Goal: Information Seeking & Learning: Learn about a topic

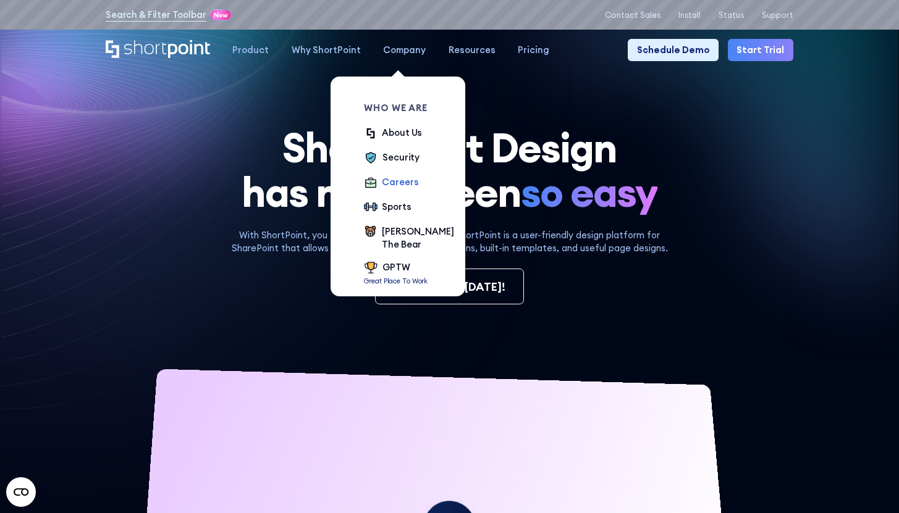
click at [394, 183] on div "Careers" at bounding box center [400, 182] width 36 height 14
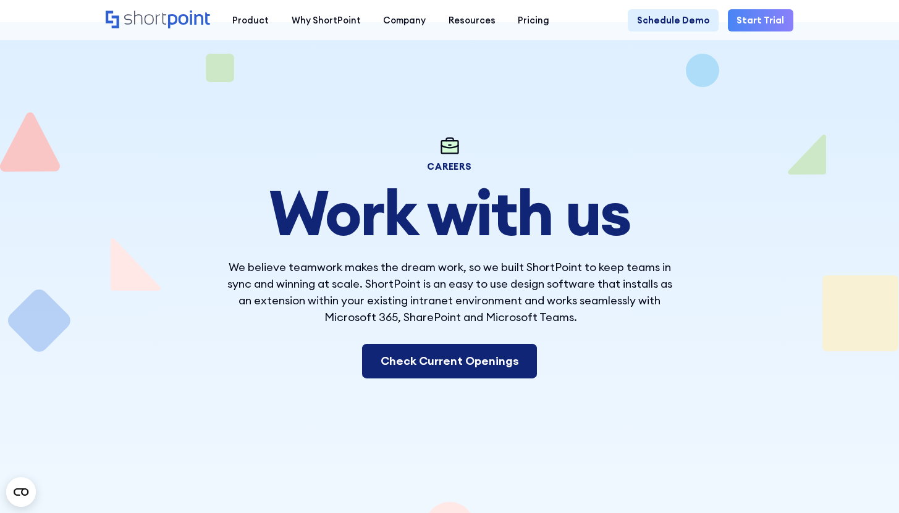
click at [471, 363] on link "Check Current Openings" at bounding box center [449, 361] width 174 height 35
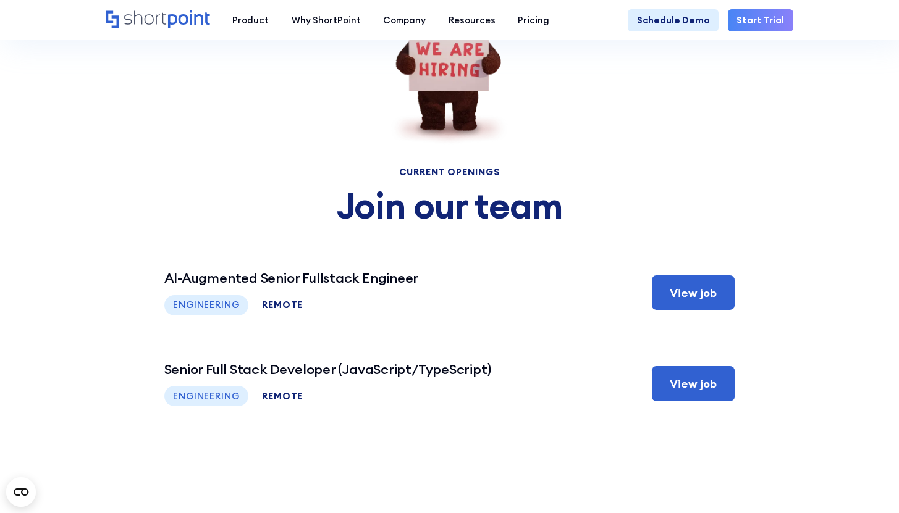
scroll to position [4718, 0]
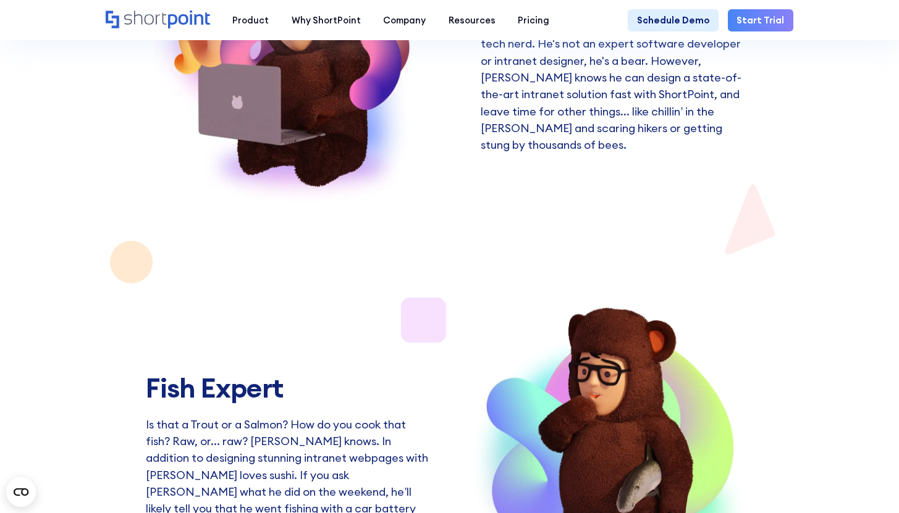
scroll to position [2102, 0]
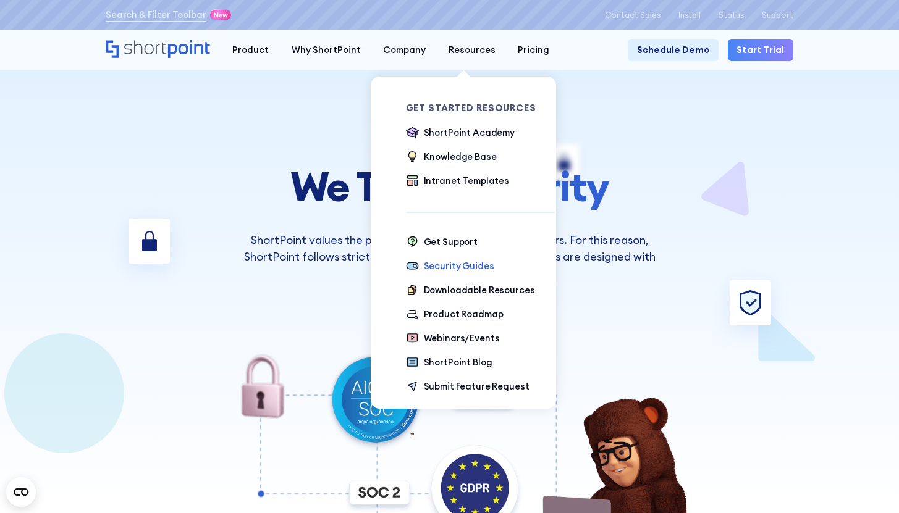
click at [458, 264] on div "Security Guides" at bounding box center [459, 267] width 70 height 14
click at [450, 315] on div "Product Roadmap" at bounding box center [464, 315] width 80 height 14
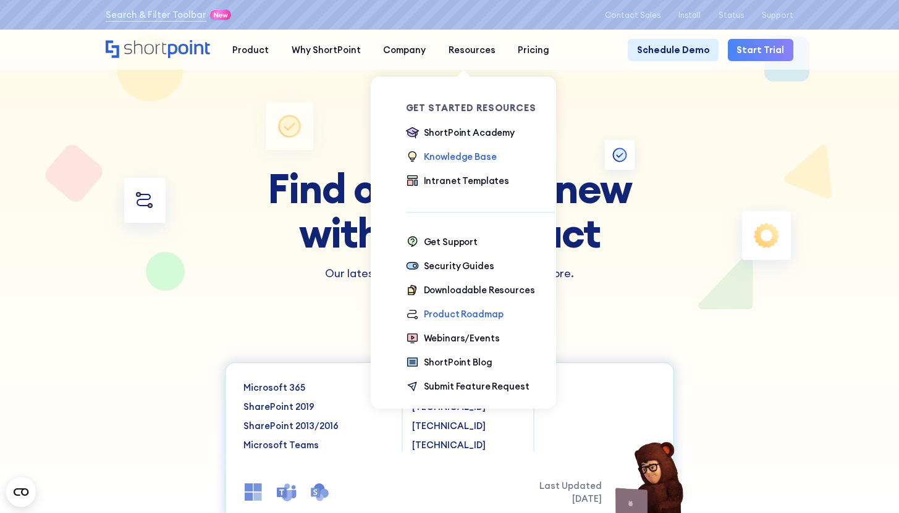
click at [467, 159] on div "Knowledge Base" at bounding box center [460, 157] width 73 height 14
click at [447, 269] on div "Security Guides" at bounding box center [459, 267] width 70 height 14
click at [488, 294] on div "Downloadable Resources" at bounding box center [479, 291] width 111 height 14
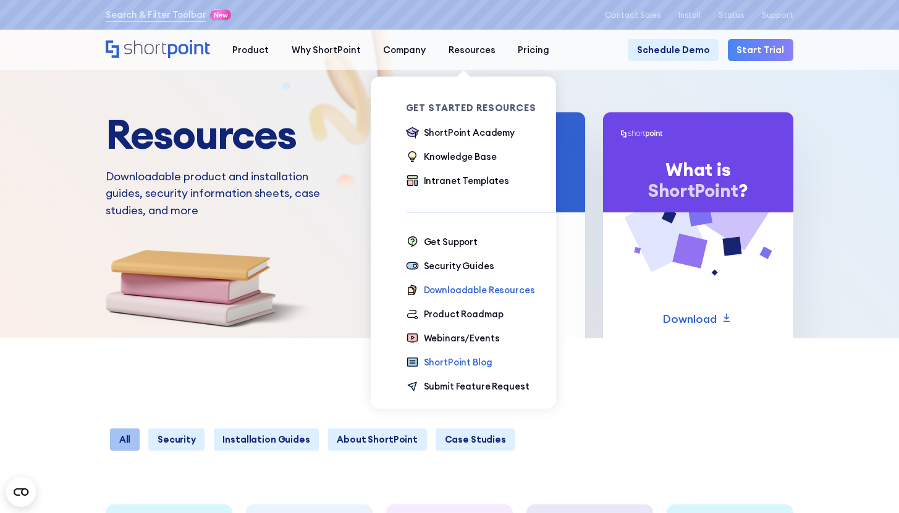
click at [440, 361] on div "ShortPoint Blog" at bounding box center [458, 363] width 69 height 14
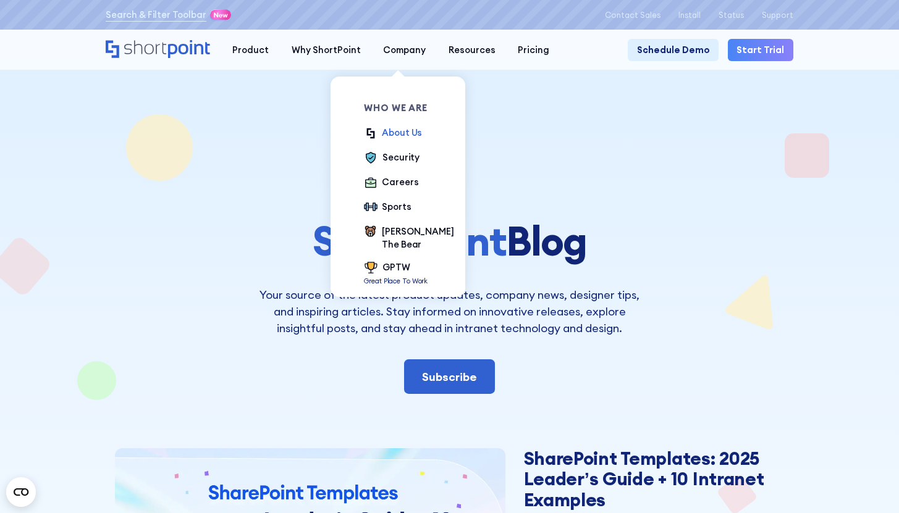
click at [400, 137] on div "About Us" at bounding box center [402, 133] width 40 height 14
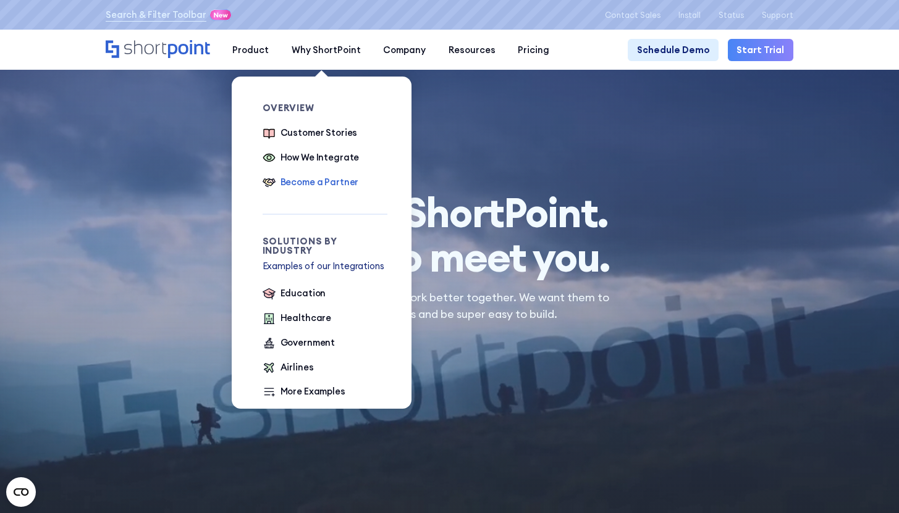
click at [314, 185] on div "Become a Partner" at bounding box center [320, 182] width 78 height 14
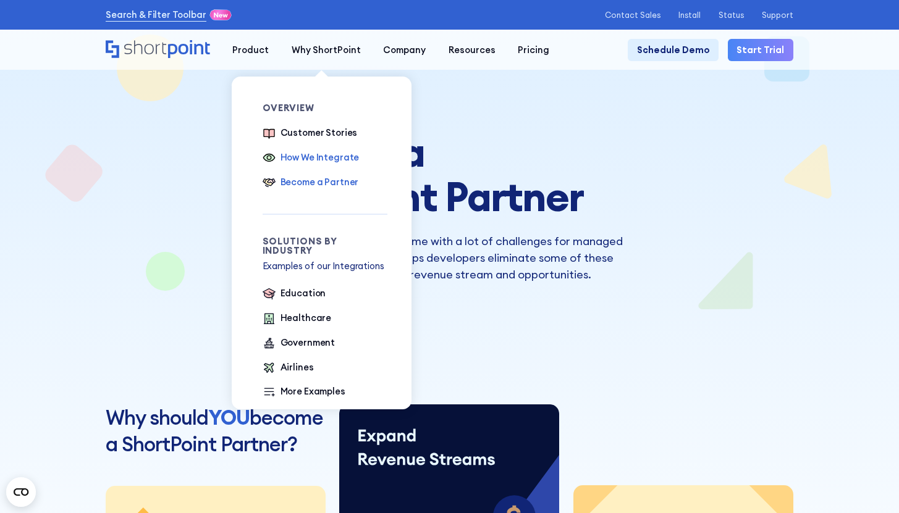
click at [310, 156] on div "How We Integrate" at bounding box center [320, 158] width 79 height 14
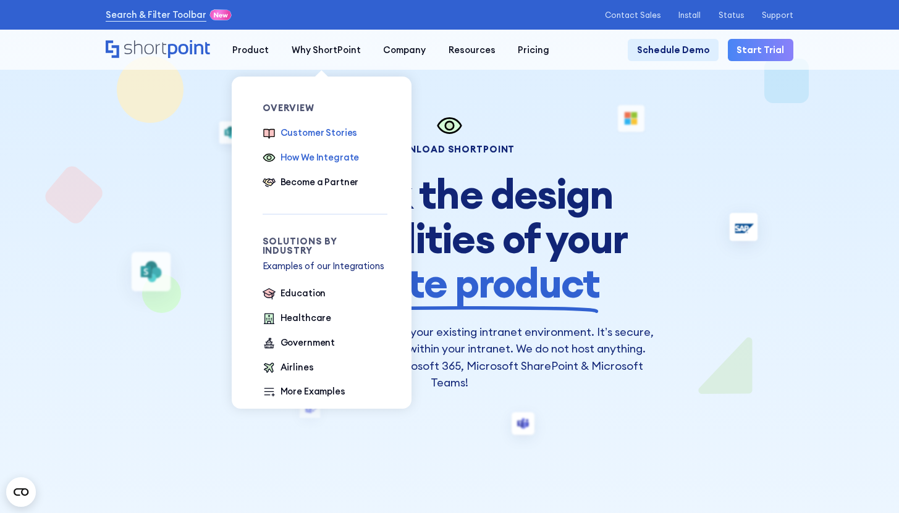
click at [316, 135] on div "Customer Stories" at bounding box center [319, 133] width 77 height 14
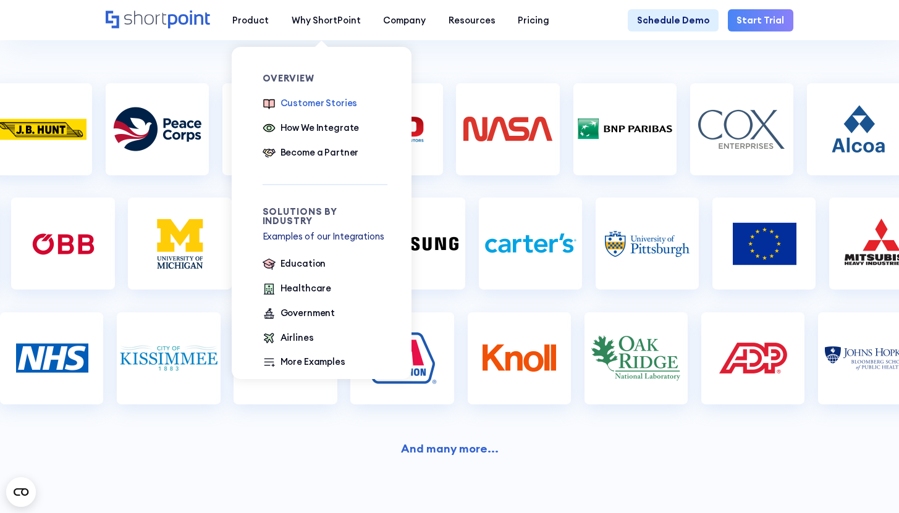
scroll to position [379, 0]
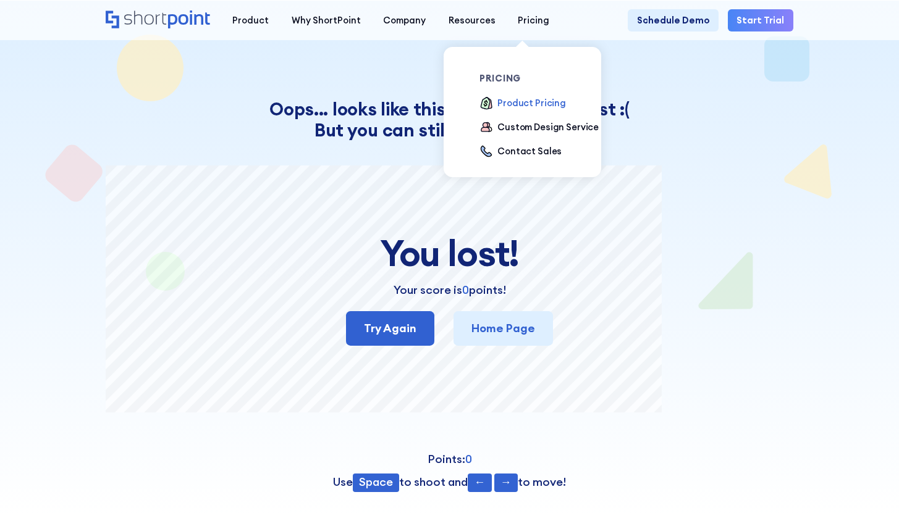
click at [510, 106] on div "Product Pricing" at bounding box center [531, 103] width 69 height 14
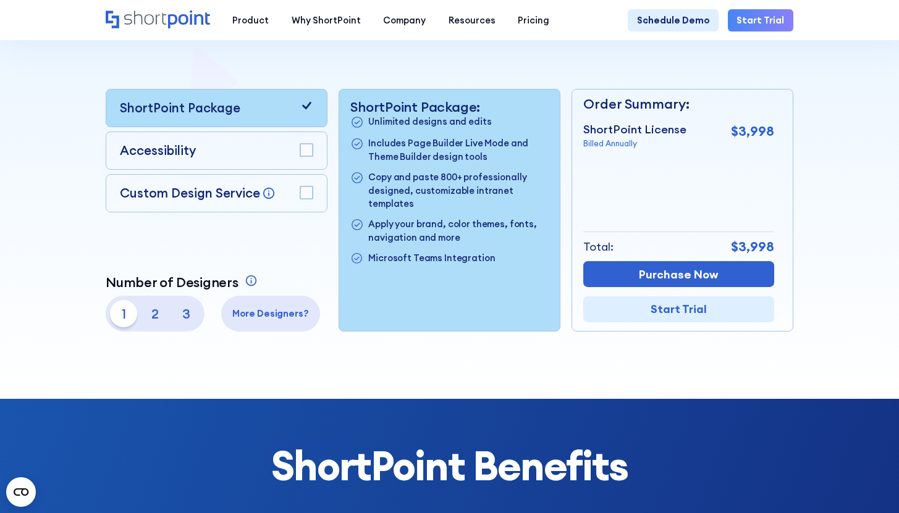
scroll to position [315, 0]
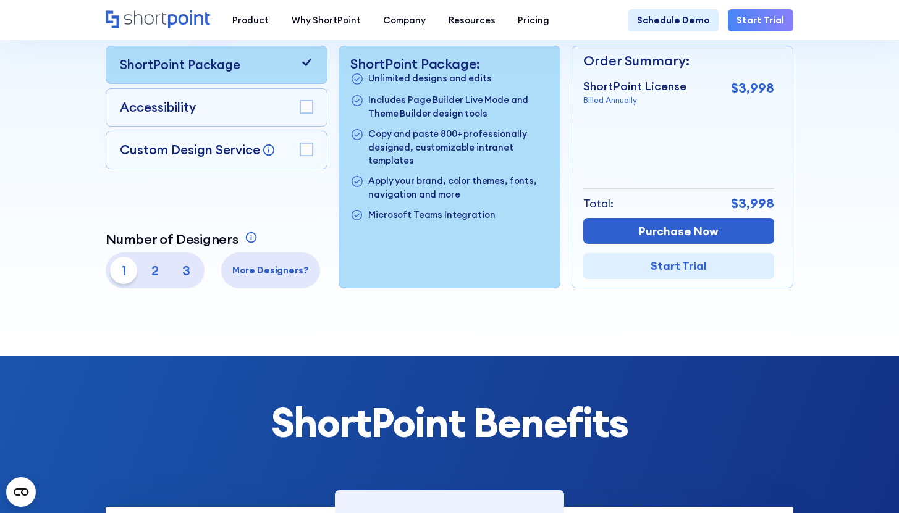
click at [293, 117] on div "Accessibility" at bounding box center [216, 107] width 193 height 19
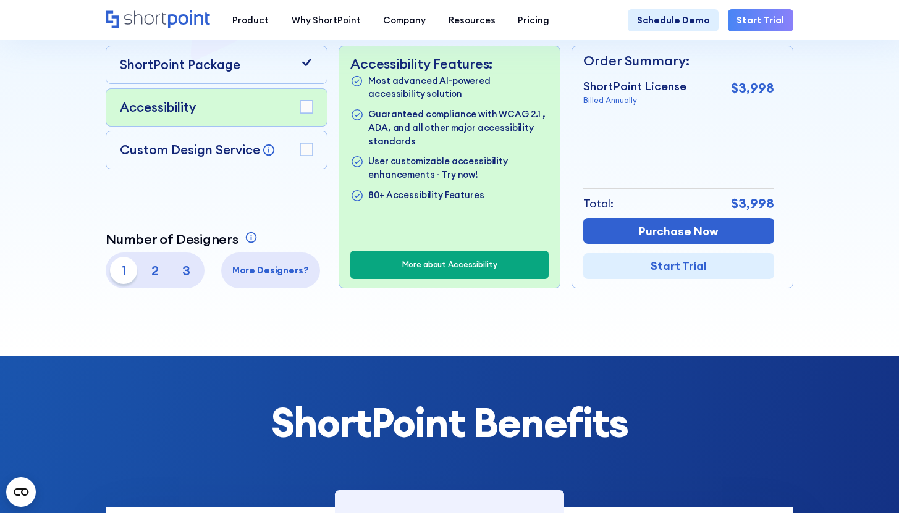
click at [305, 155] on rect at bounding box center [306, 149] width 12 height 12
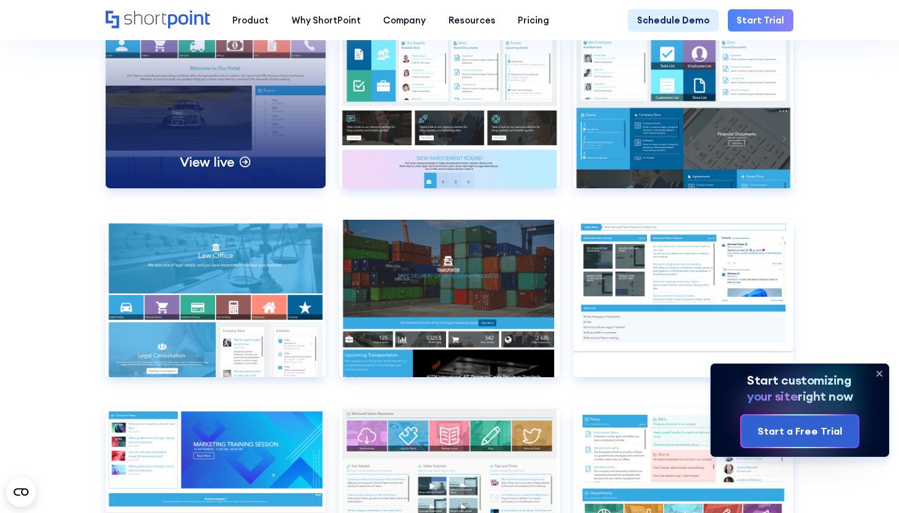
scroll to position [5473, 0]
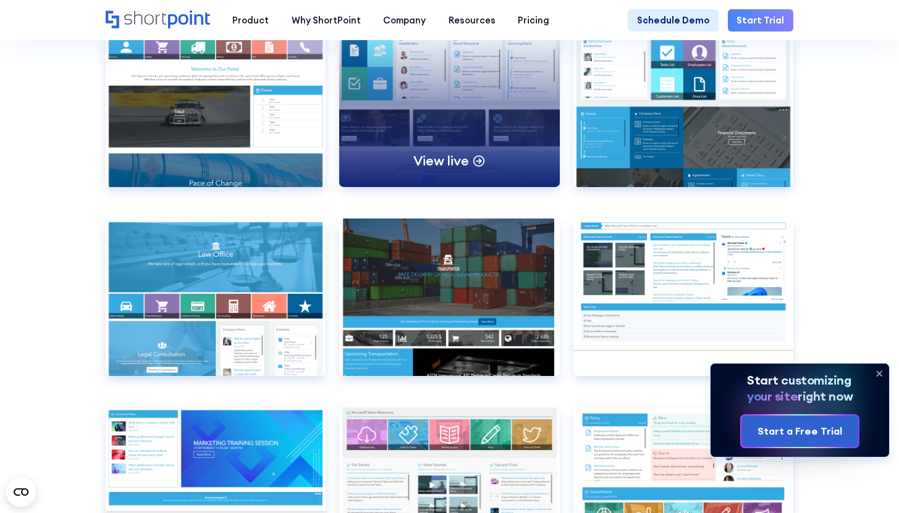
click at [431, 179] on div "View live" at bounding box center [449, 109] width 220 height 158
